Goal: Browse casually

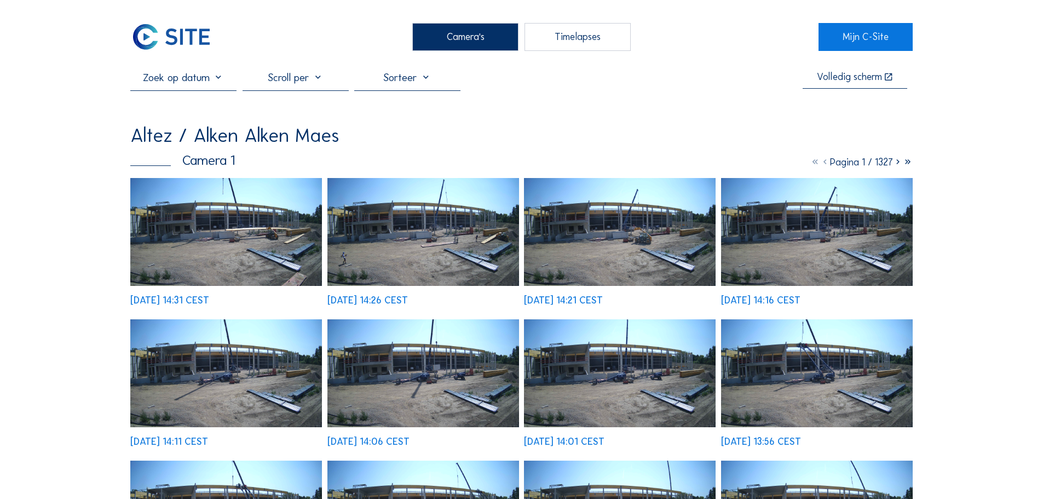
click at [214, 205] on img at bounding box center [226, 232] width 192 height 108
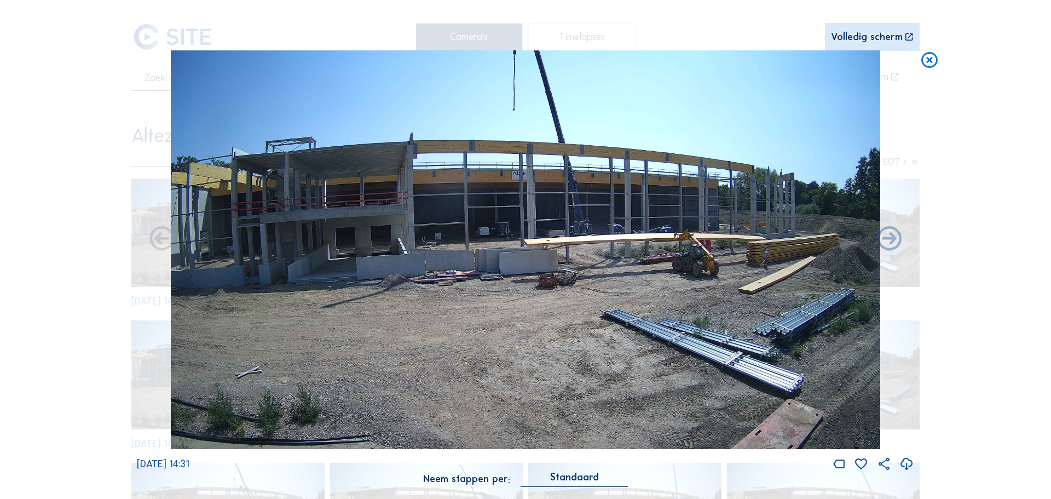
click at [214, 205] on img at bounding box center [526, 249] width 710 height 399
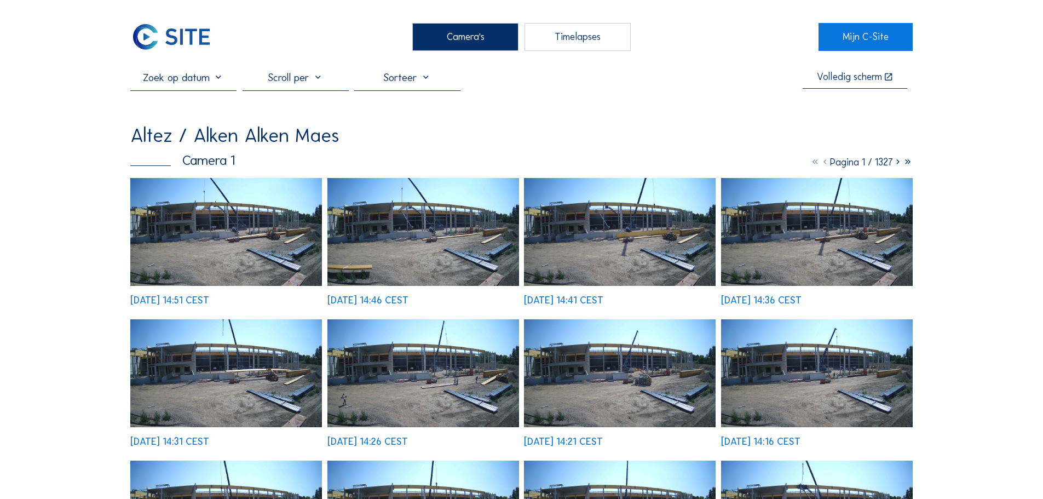
click at [200, 208] on img at bounding box center [226, 232] width 192 height 108
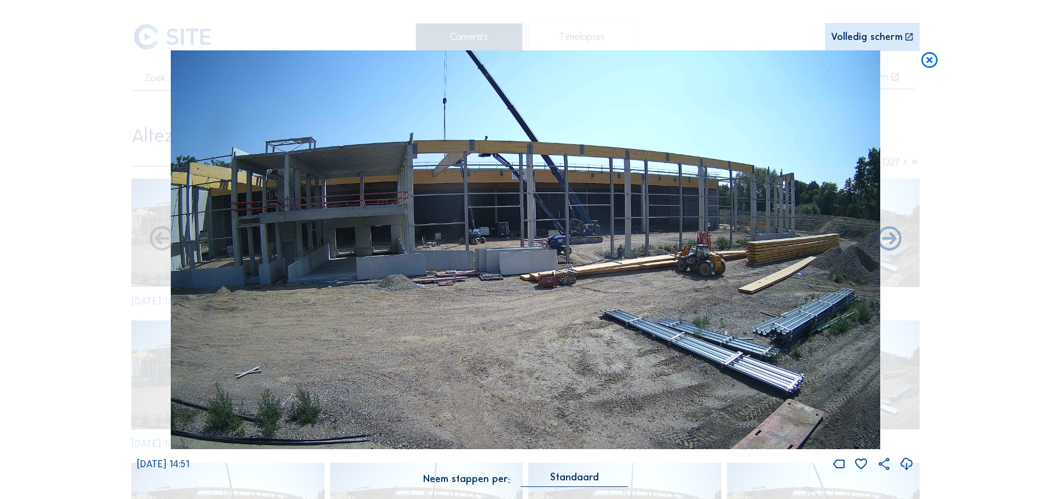
click at [906, 34] on icon at bounding box center [910, 37] width 10 height 10
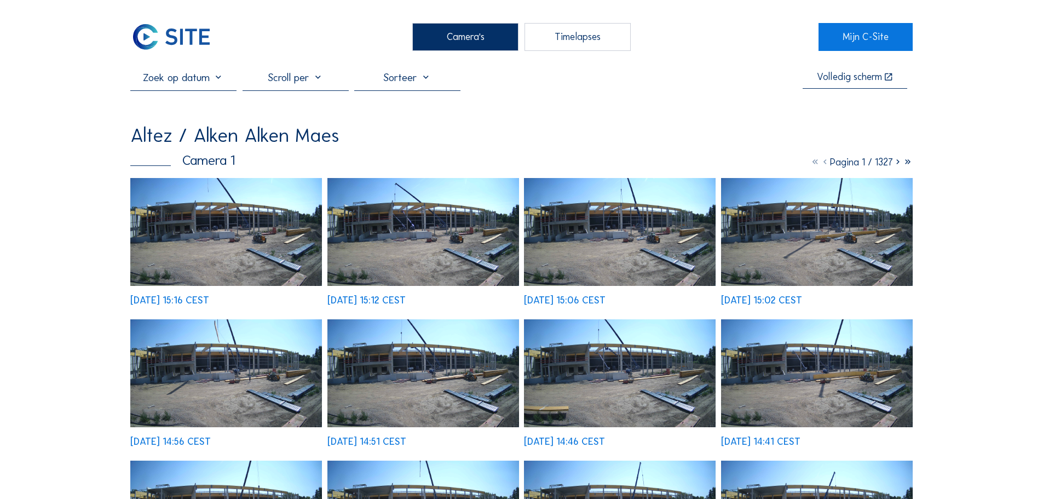
click at [218, 203] on img at bounding box center [226, 232] width 192 height 108
